Goal: Task Accomplishment & Management: Complete application form

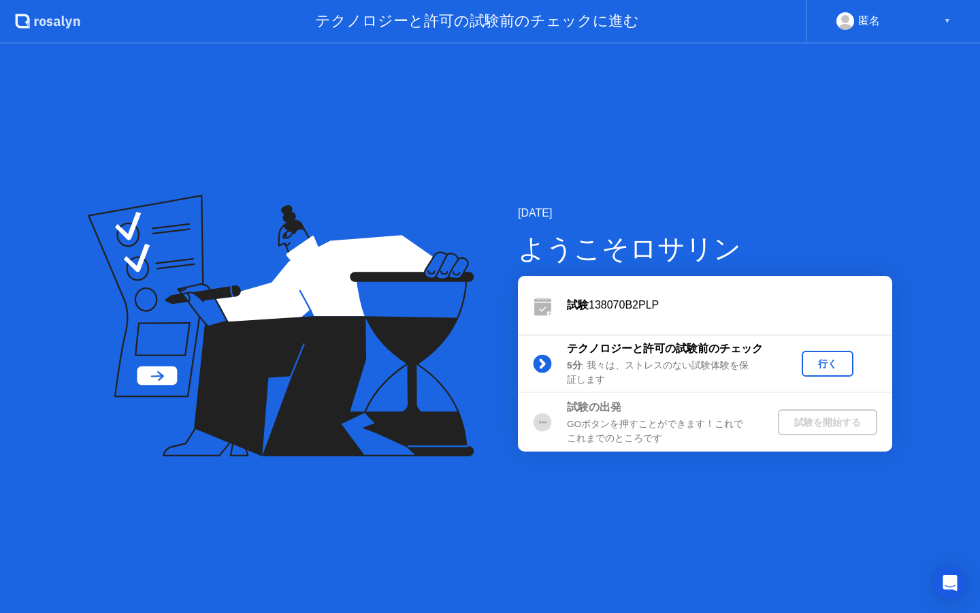
click at [825, 359] on div "行く" at bounding box center [828, 363] width 41 height 13
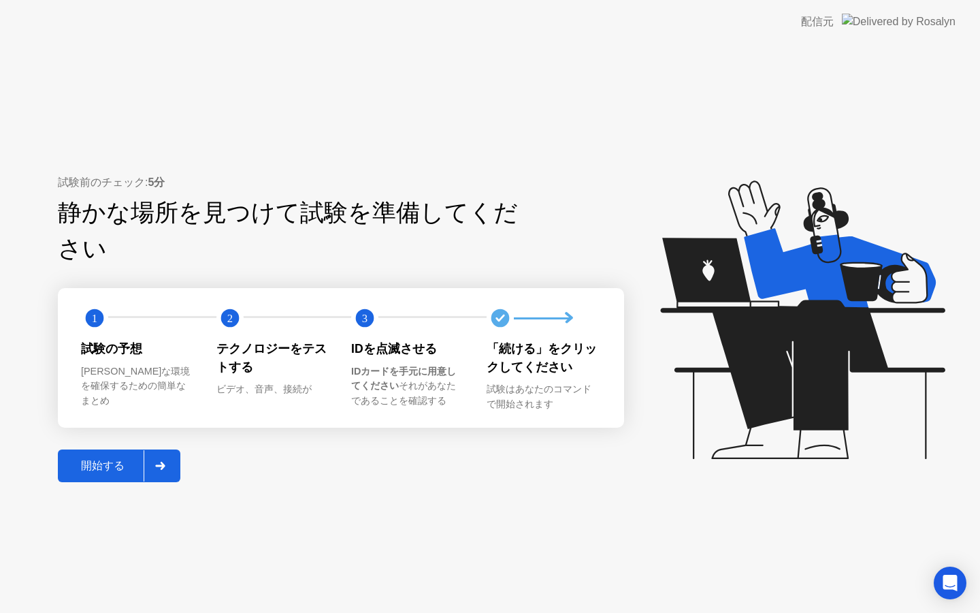
click at [117, 459] on div "開始する" at bounding box center [103, 466] width 82 height 14
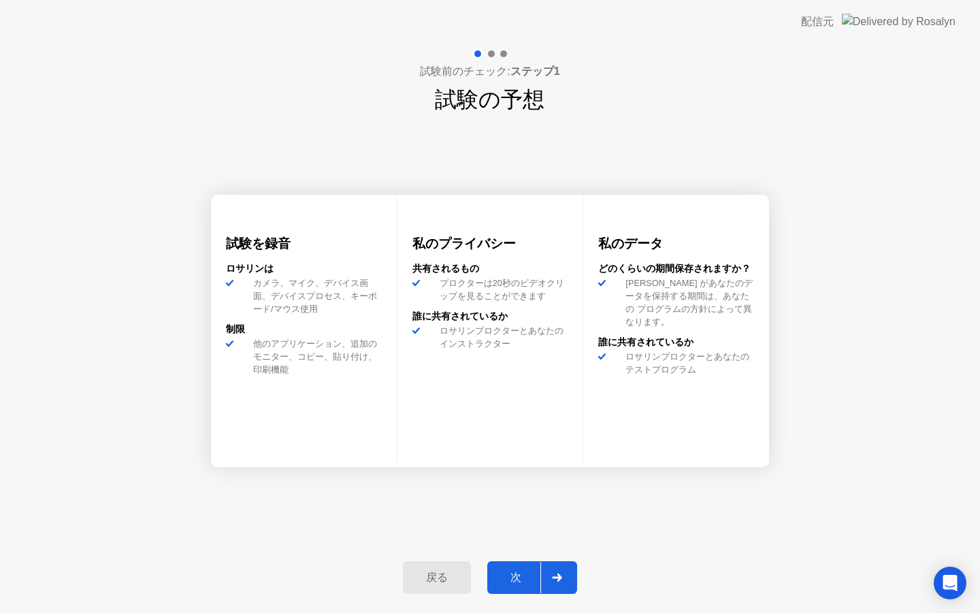
click at [528, 577] on div "次" at bounding box center [516, 578] width 49 height 14
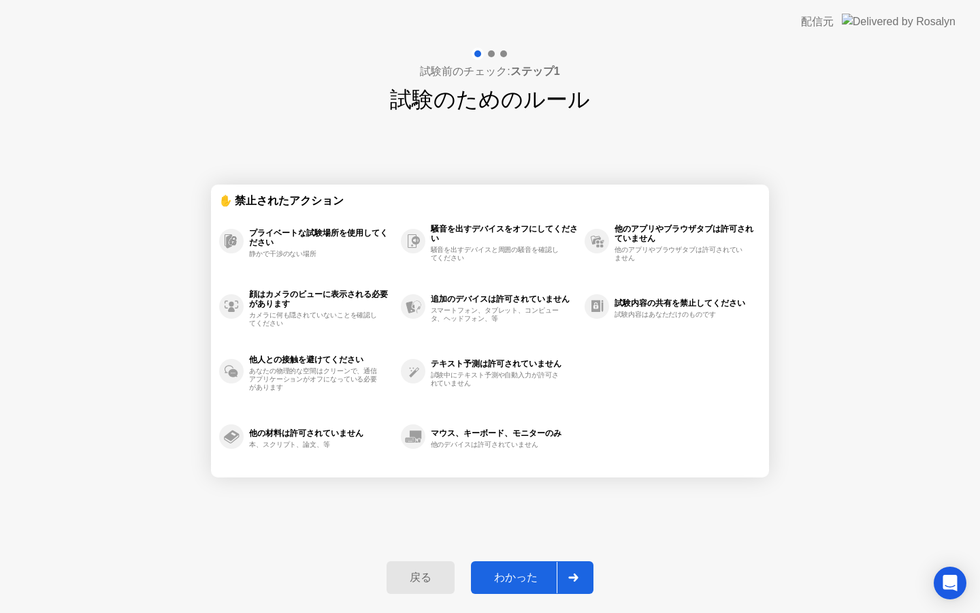
click at [846, 118] on div "試験前のチェック: ステップ1 試験のためのルール ✋ 禁止されたアクション プライベートな試験場所を使用してください 静かで干渉のない場所 顔はカメラのビュ…" at bounding box center [490, 328] width 980 height 569
click at [549, 573] on div "わかった" at bounding box center [516, 578] width 82 height 14
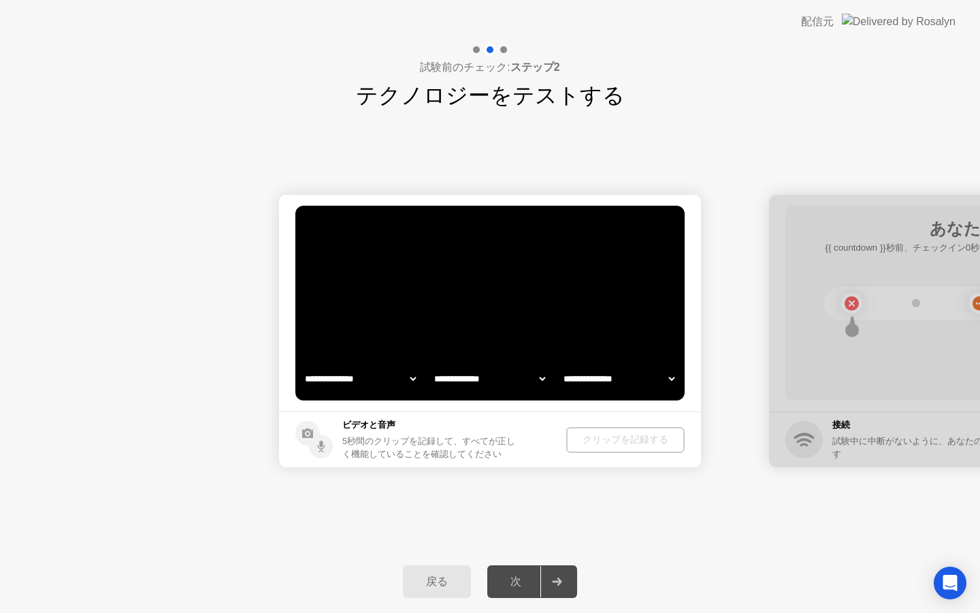
select select "**********"
select select "*******"
click at [389, 380] on select "**********" at bounding box center [360, 378] width 116 height 27
click at [499, 383] on select "**********" at bounding box center [490, 378] width 116 height 27
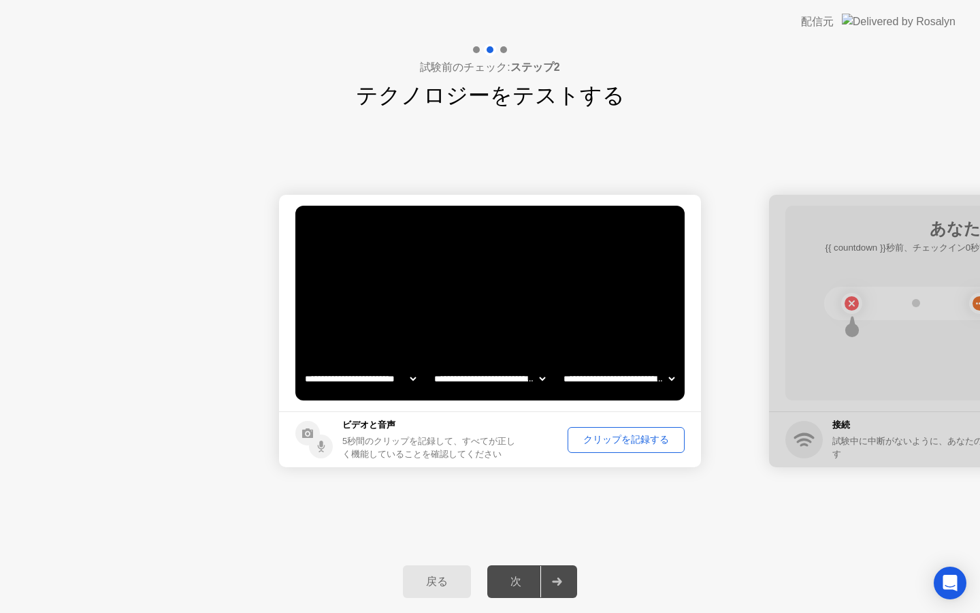
click at [575, 381] on select "**********" at bounding box center [619, 378] width 116 height 27
click at [623, 441] on div "クリップを記録する" at bounding box center [627, 439] width 108 height 13
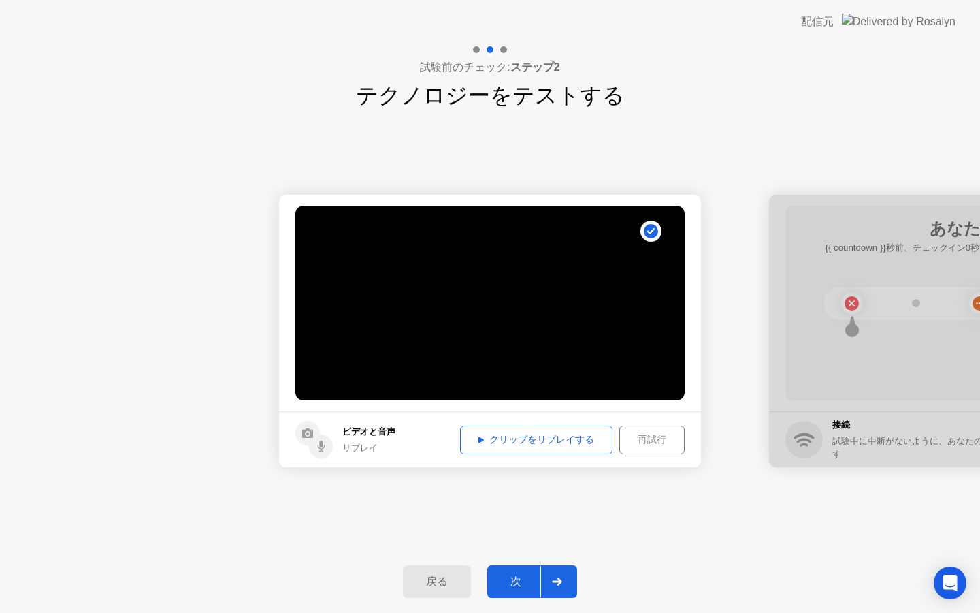
click at [599, 441] on div "クリップをリプレイする" at bounding box center [536, 439] width 143 height 13
click at [534, 584] on div "次" at bounding box center [516, 582] width 49 height 14
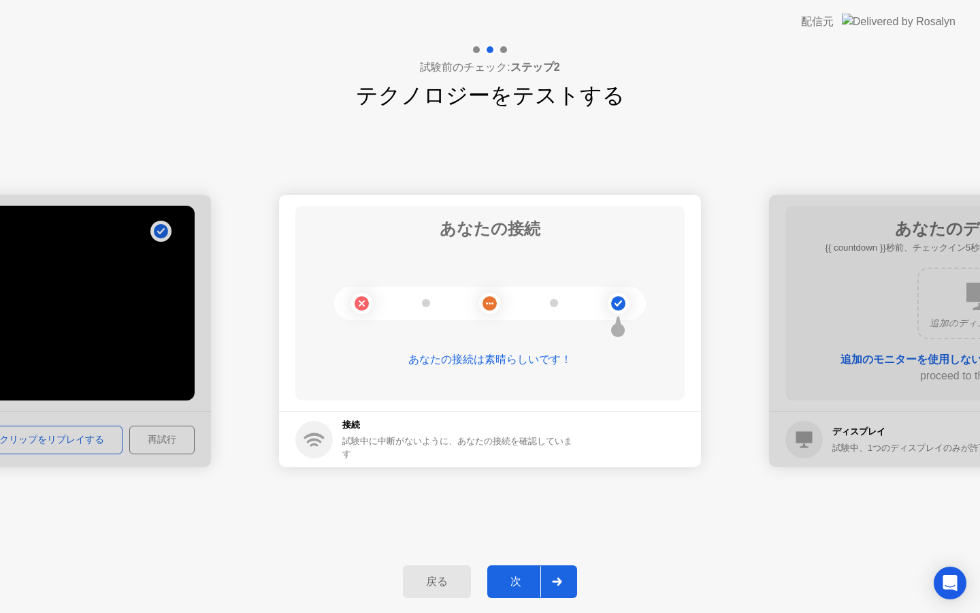
click at [534, 584] on div "次" at bounding box center [516, 582] width 49 height 14
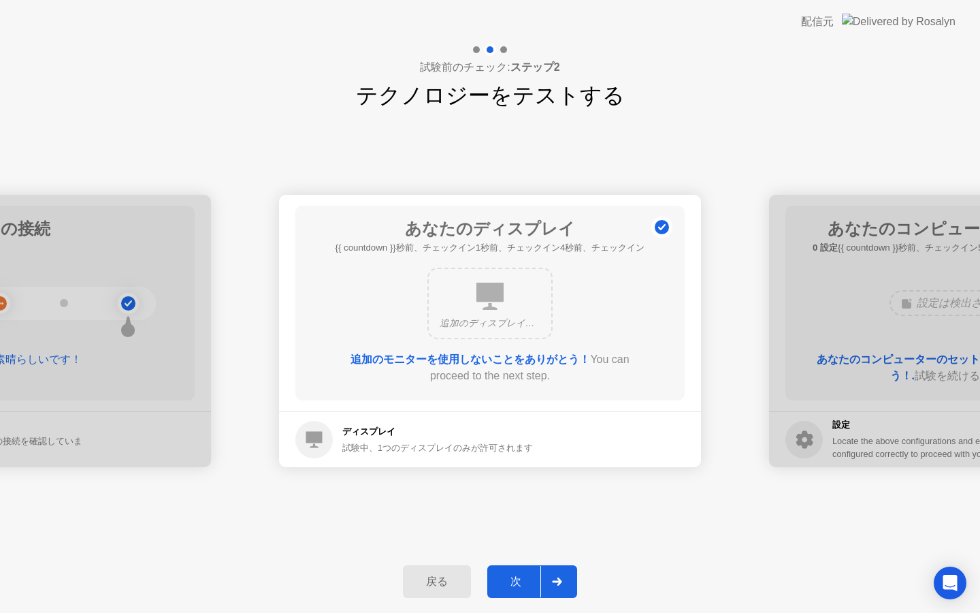
click at [528, 571] on button "次" at bounding box center [533, 581] width 90 height 33
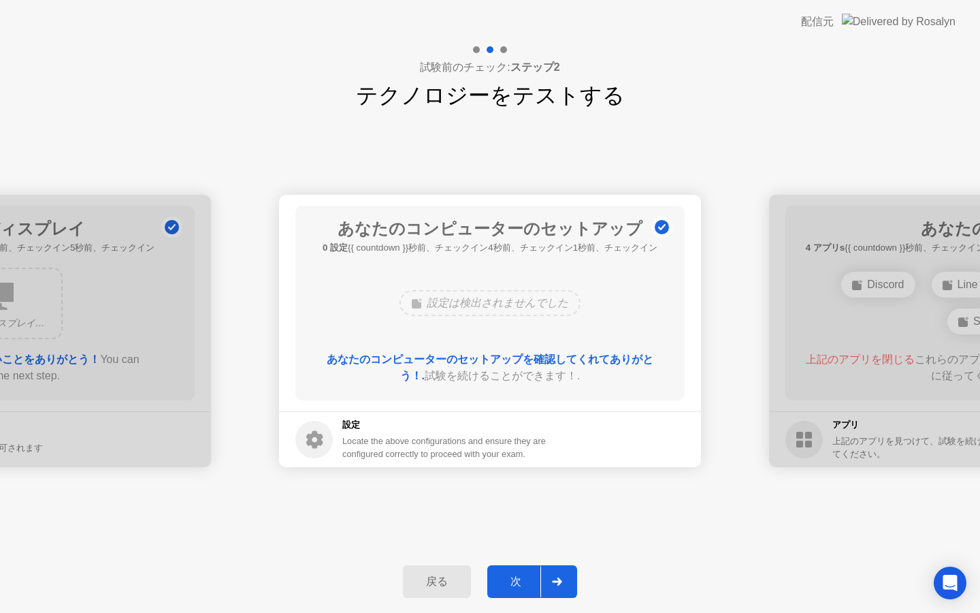
click at [528, 571] on button "次" at bounding box center [533, 581] width 90 height 33
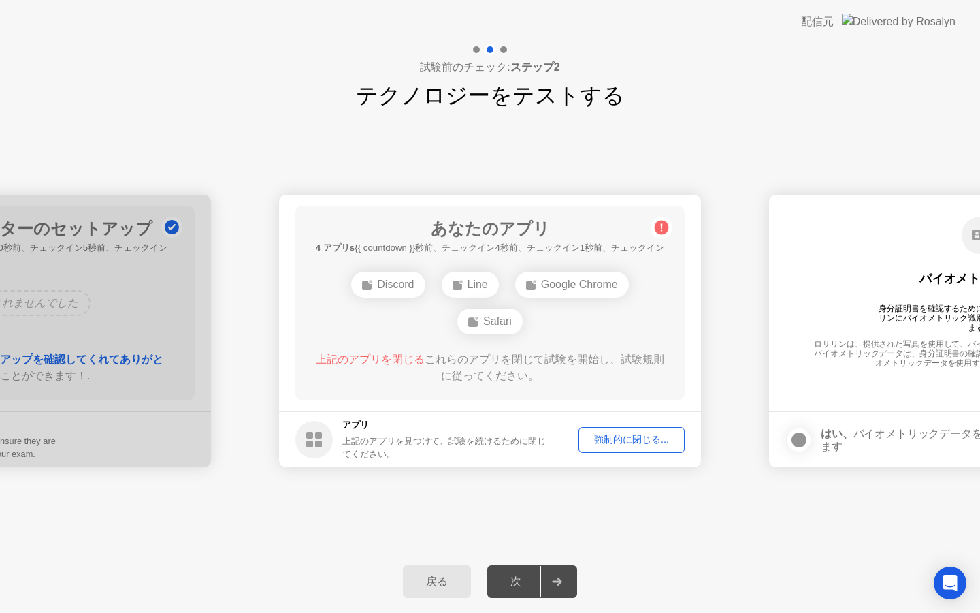
click at [406, 357] on span "上記のアプリを閉じる" at bounding box center [370, 359] width 109 height 12
click at [642, 445] on div "強制的に閉じる..." at bounding box center [632, 439] width 97 height 13
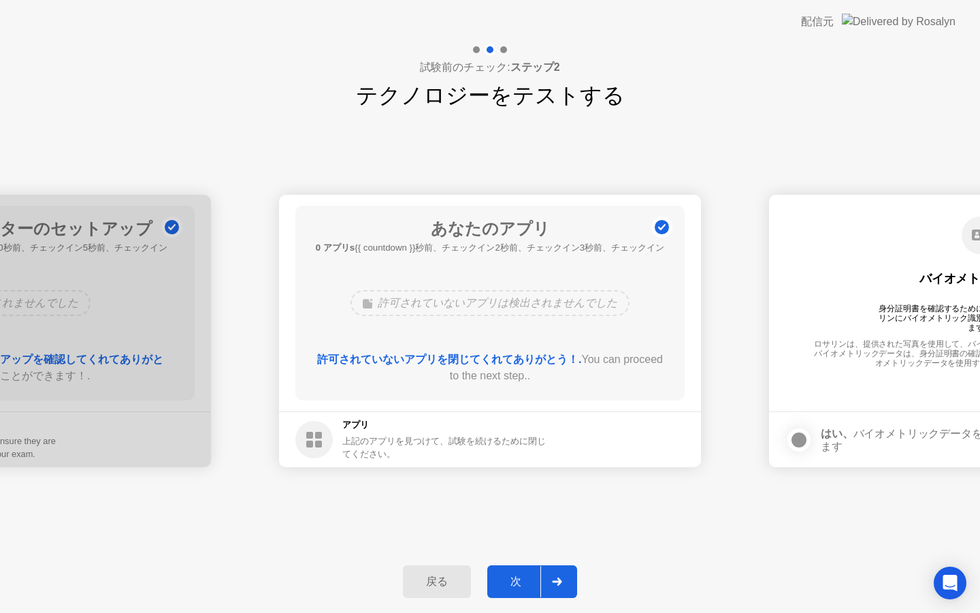
click at [550, 587] on div at bounding box center [557, 581] width 33 height 31
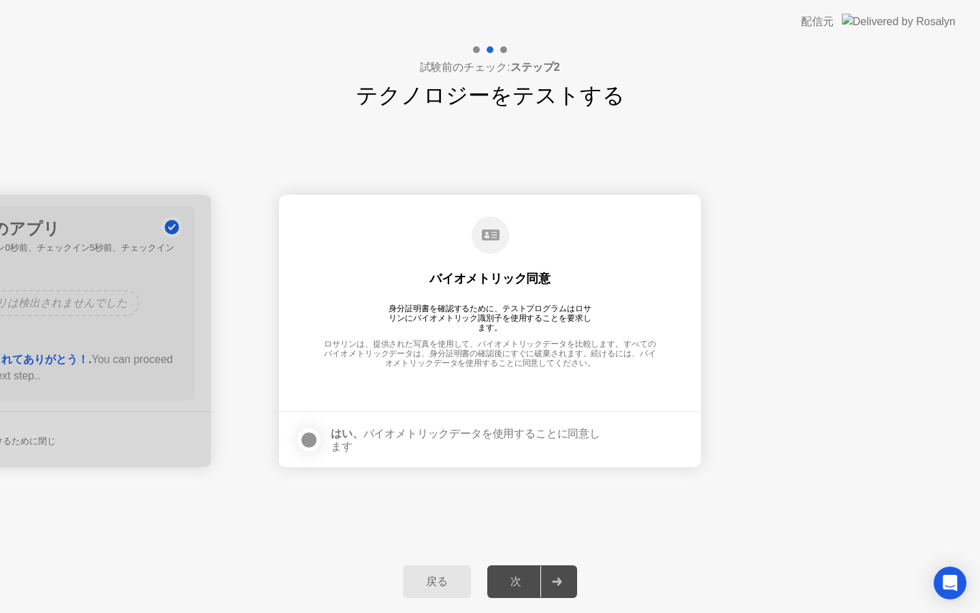
click at [316, 435] on div at bounding box center [309, 440] width 16 height 16
click at [548, 579] on div at bounding box center [557, 581] width 33 height 31
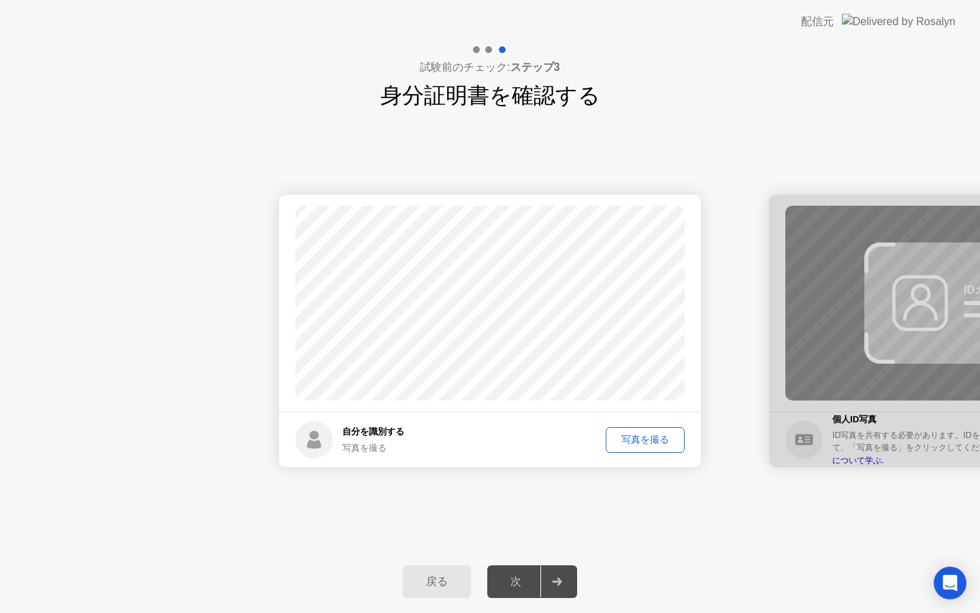
click at [641, 442] on div "写真を撮る" at bounding box center [645, 439] width 69 height 13
click at [661, 434] on div "再撮影" at bounding box center [655, 439] width 50 height 13
click at [658, 436] on div "写真を撮る" at bounding box center [645, 439] width 69 height 13
click at [515, 581] on div "次" at bounding box center [516, 582] width 49 height 14
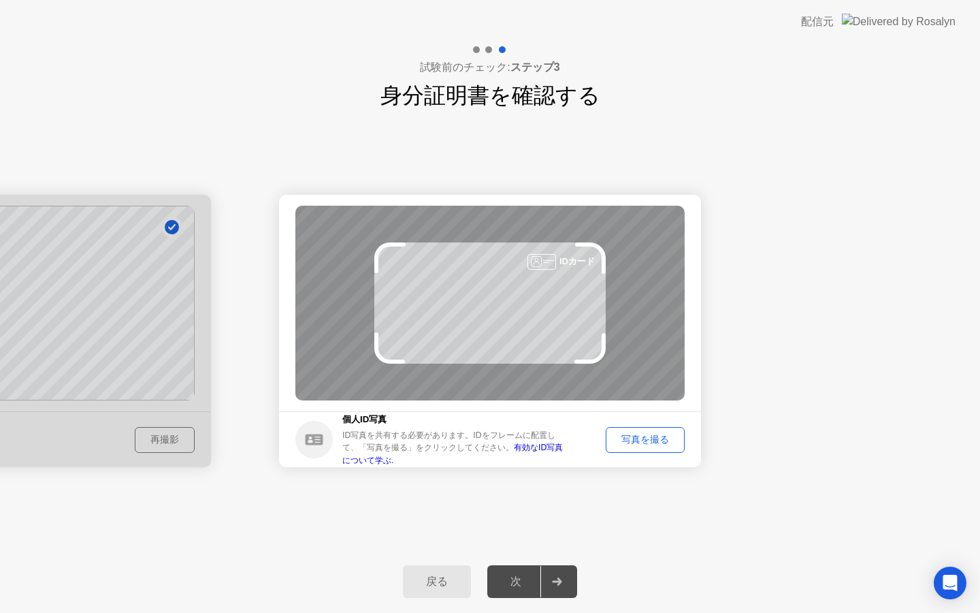
click at [642, 444] on div "写真を撮る" at bounding box center [645, 439] width 69 height 13
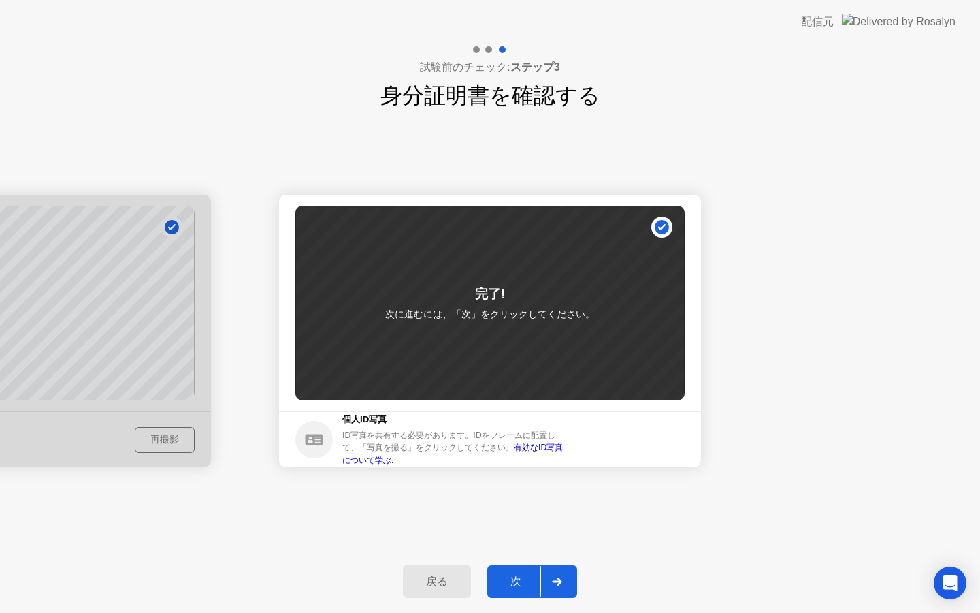
click at [537, 578] on div "次" at bounding box center [516, 582] width 49 height 14
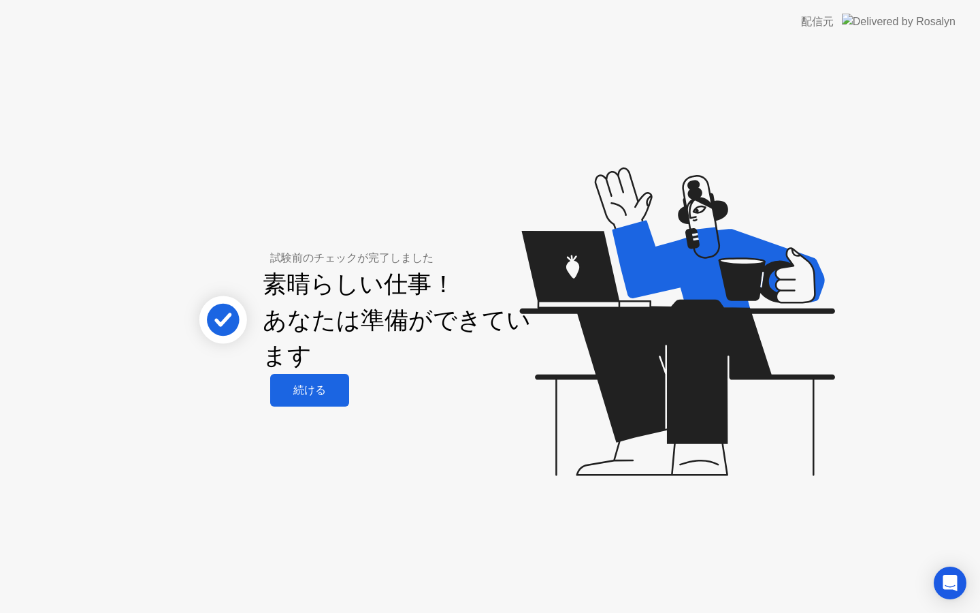
click at [323, 388] on div "続ける" at bounding box center [309, 390] width 71 height 14
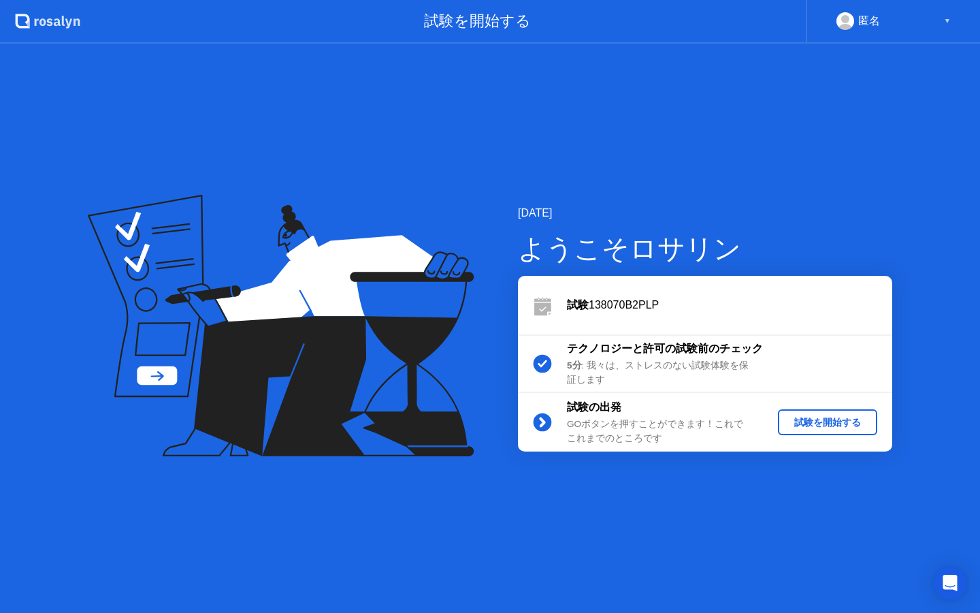
click at [825, 420] on div "試験を開始する" at bounding box center [828, 422] width 89 height 13
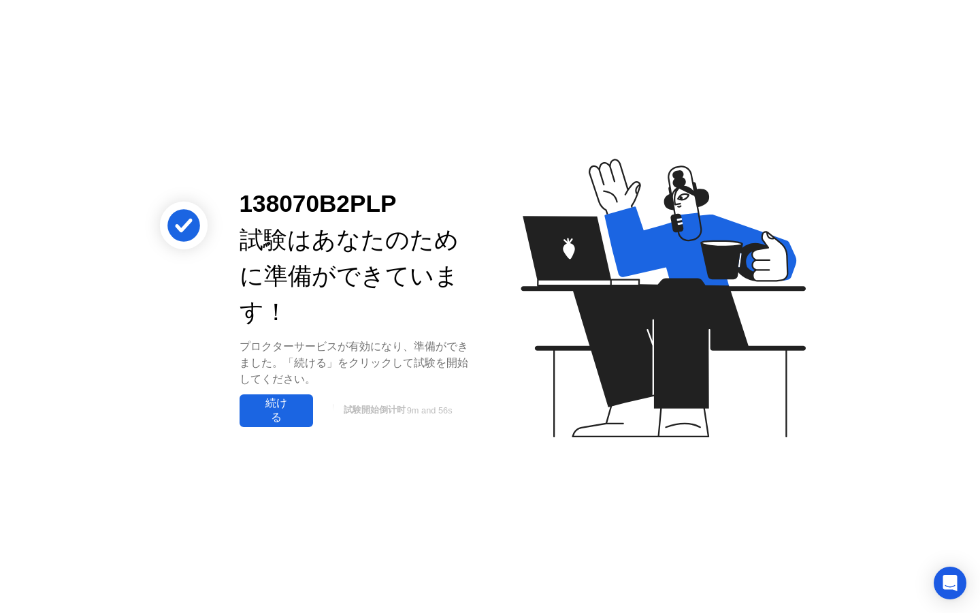
click at [283, 402] on div "続ける" at bounding box center [276, 410] width 65 height 29
